Goal: Find specific page/section: Find specific page/section

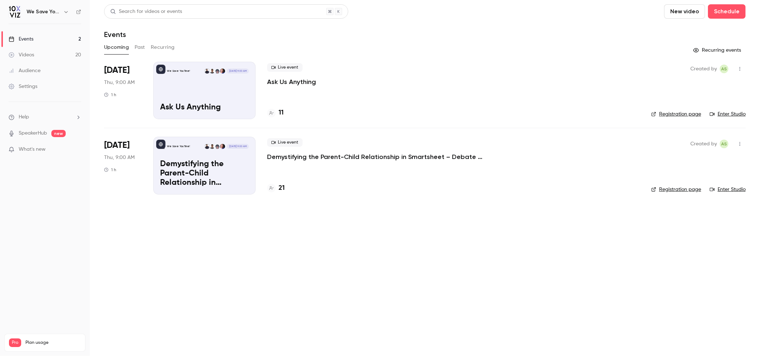
click at [294, 159] on p "Demystifying the Parent-Child Relationship in Smartsheet – Debate at the Dinner…" at bounding box center [374, 157] width 215 height 9
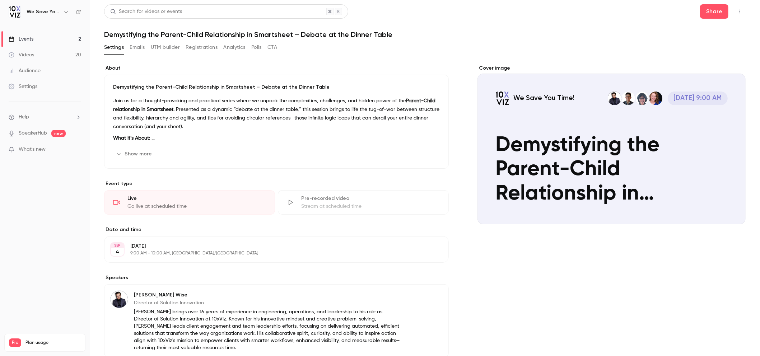
click at [60, 37] on link "Events 2" at bounding box center [45, 39] width 90 height 16
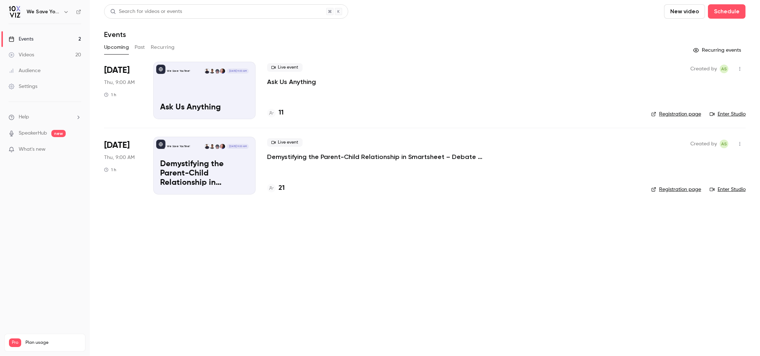
click at [245, 243] on main "Search for videos or events New video Schedule Events Upcoming Past Recurring R…" at bounding box center [425, 178] width 670 height 356
click at [210, 43] on div "Upcoming Past Recurring" at bounding box center [424, 47] width 641 height 11
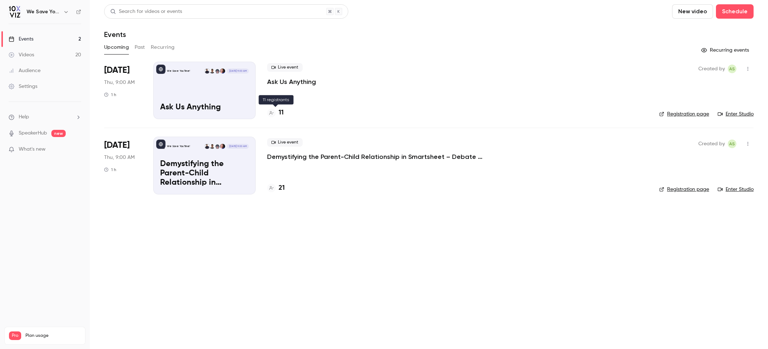
click at [277, 111] on div "11" at bounding box center [275, 113] width 17 height 10
